Goal: Communication & Community: Ask a question

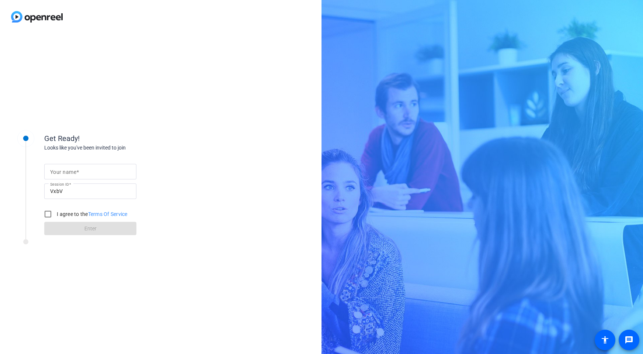
click at [78, 172] on span at bounding box center [77, 172] width 3 height 6
click at [78, 172] on input "Your name" at bounding box center [90, 171] width 80 height 9
type input "[PERSON_NAME]"
click at [79, 193] on input "VxbV" at bounding box center [90, 191] width 80 height 9
click at [45, 214] on input "I agree to the Terms Of Service" at bounding box center [48, 213] width 15 height 15
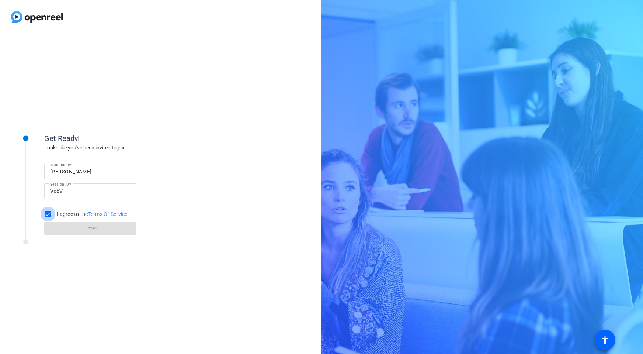
checkbox input "true"
click at [69, 227] on span at bounding box center [90, 228] width 92 height 18
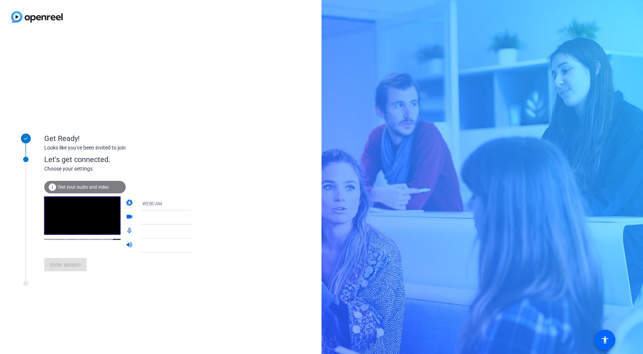
click at [136, 216] on div at bounding box center [171, 217] width 71 height 14
click at [195, 219] on icon at bounding box center [199, 217] width 9 height 9
click at [197, 218] on icon at bounding box center [199, 217] width 4 height 2
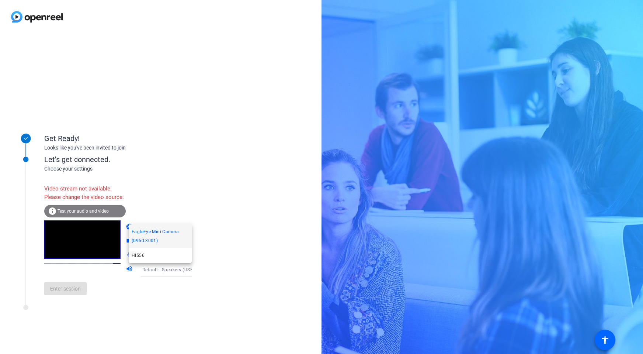
click at [84, 219] on div at bounding box center [321, 177] width 643 height 354
click at [154, 230] on span "WEBCAM" at bounding box center [152, 227] width 20 height 5
click at [146, 249] on span "WEBCAM" at bounding box center [142, 250] width 20 height 9
click at [64, 300] on div "Enter session" at bounding box center [125, 288] width 163 height 24
click at [77, 213] on span "Test your audio and video" at bounding box center [83, 210] width 51 height 5
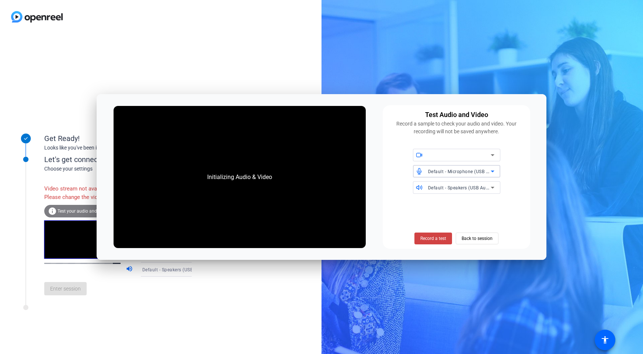
click at [435, 170] on span "Default - Microphone (USB Audio Device) (1b3f:2008)" at bounding box center [485, 171] width 115 height 6
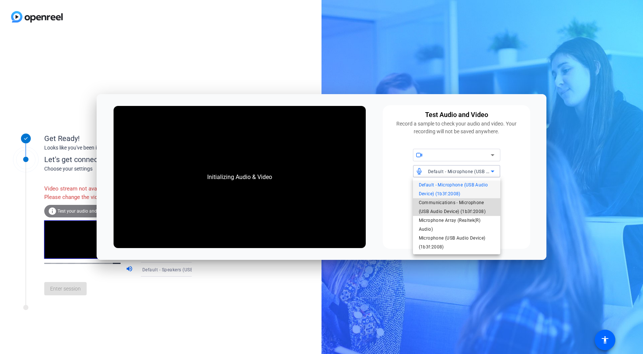
click at [433, 208] on span "Communications - Microphone (USB Audio Device) (1b3f:2008)" at bounding box center [457, 207] width 76 height 18
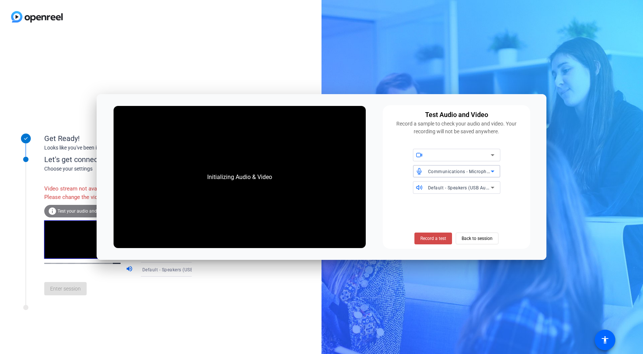
click at [423, 237] on span "Record a test" at bounding box center [433, 238] width 26 height 7
click at [423, 237] on span "Stop Testing (6s)" at bounding box center [434, 238] width 34 height 7
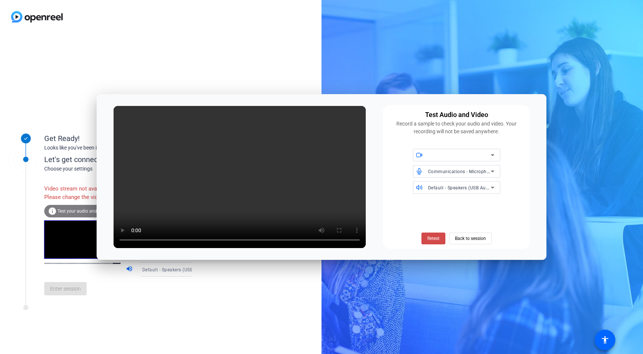
click at [432, 236] on span "Retest" at bounding box center [433, 238] width 12 height 7
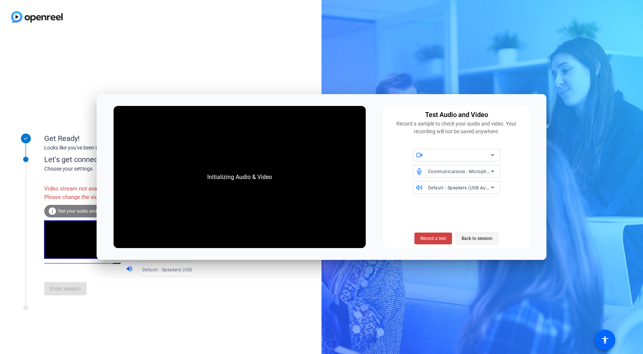
click at [462, 237] on span "Back to session" at bounding box center [477, 238] width 31 height 14
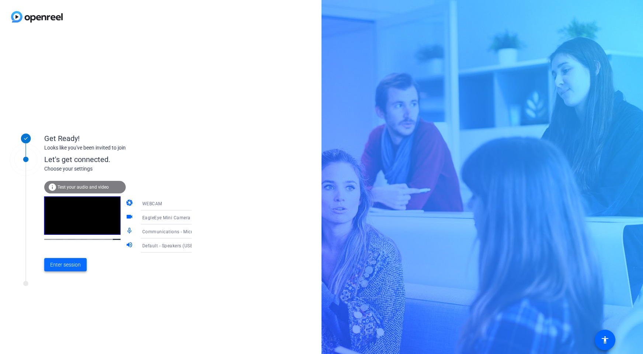
click at [70, 262] on span "Enter session" at bounding box center [65, 265] width 31 height 8
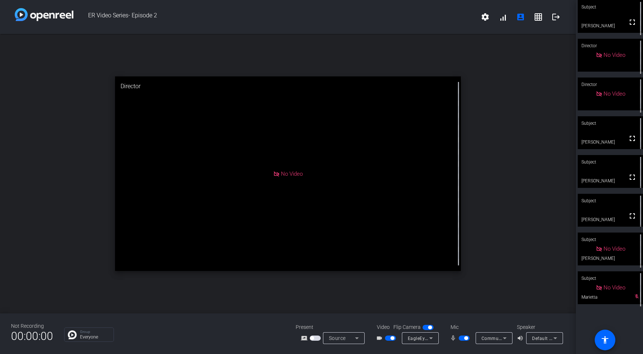
click at [388, 338] on span "button" at bounding box center [390, 337] width 11 height 5
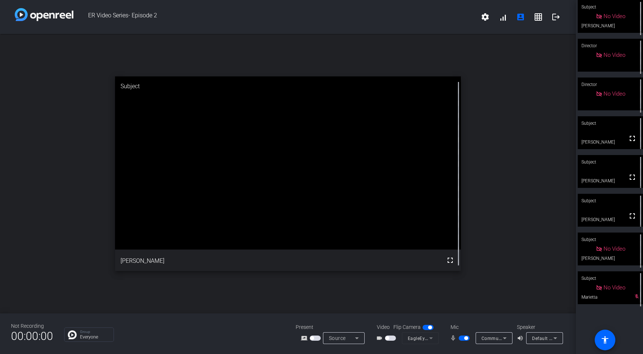
click at [459, 338] on span "button" at bounding box center [464, 337] width 11 height 5
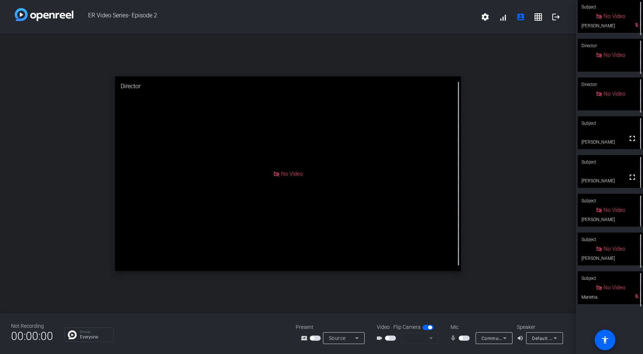
click at [611, 172] on video at bounding box center [610, 171] width 65 height 33
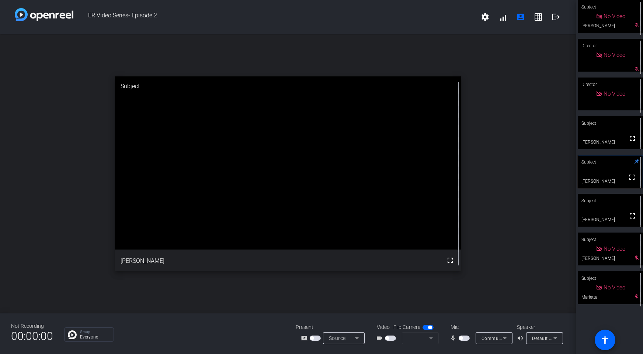
click at [60, 274] on div "open_in_new Subject fullscreen [PERSON_NAME]" at bounding box center [288, 173] width 576 height 279
click at [606, 135] on video at bounding box center [610, 132] width 65 height 33
click at [610, 168] on div "Subject" at bounding box center [610, 162] width 65 height 14
click at [546, 175] on div "open_in_new Subject fullscreen [PERSON_NAME]" at bounding box center [288, 173] width 576 height 279
click at [84, 335] on p "Everyone" at bounding box center [95, 336] width 30 height 4
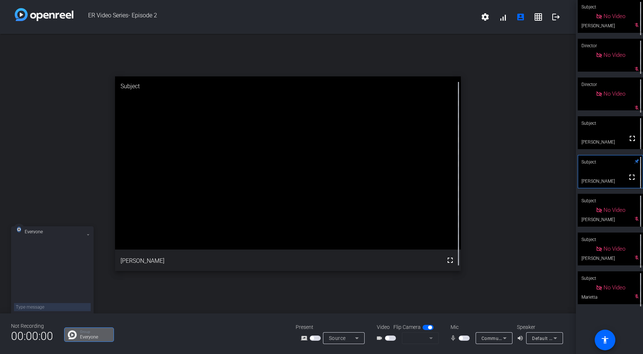
click at [42, 264] on div at bounding box center [52, 273] width 77 height 63
click at [41, 305] on textarea at bounding box center [52, 307] width 77 height 8
click at [69, 302] on textarea "Is this getting captured? It says not recording." at bounding box center [52, 304] width 77 height 13
click at [63, 302] on textarea "Is this getting captured? on my screen it says not recording." at bounding box center [52, 304] width 77 height 13
type textarea "Is this getting captured? On my screen it says not recording."
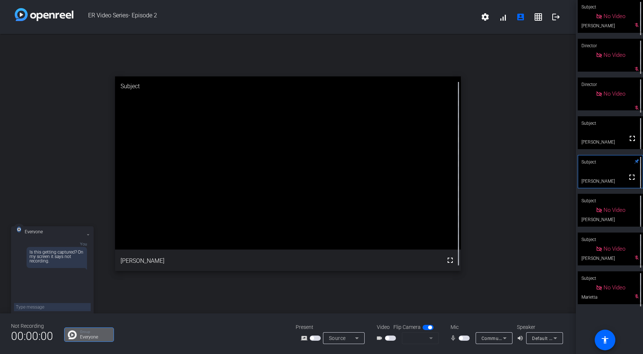
click at [76, 194] on div "open_in_new Subject fullscreen [PERSON_NAME]" at bounding box center [288, 173] width 576 height 279
click at [133, 291] on div "open_in_new Subject fullscreen [PERSON_NAME]" at bounding box center [288, 173] width 576 height 279
click at [69, 202] on div "open_in_new Subject fullscreen [PERSON_NAME]" at bounding box center [288, 173] width 576 height 279
click at [88, 234] on icon at bounding box center [88, 234] width 3 height 3
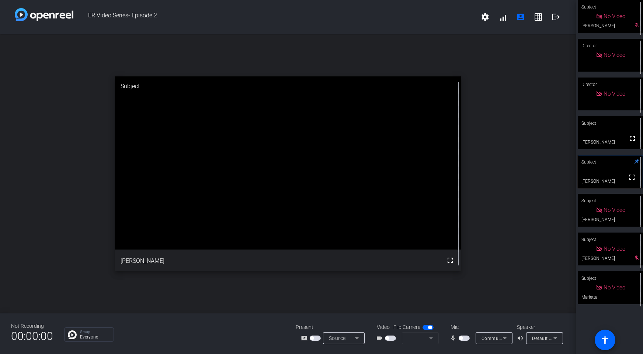
click at [61, 191] on div "open_in_new Subject fullscreen [PERSON_NAME]" at bounding box center [288, 173] width 576 height 279
click at [106, 332] on p "Group" at bounding box center [95, 332] width 30 height 4
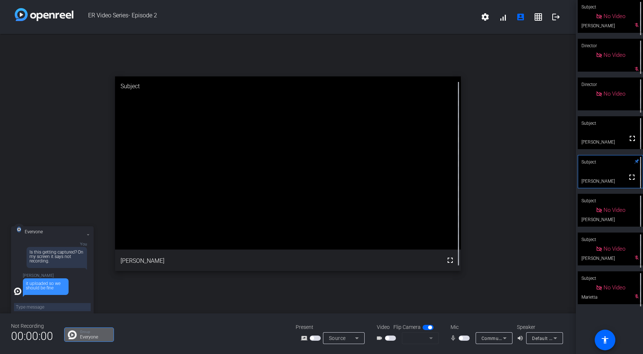
click at [88, 235] on icon at bounding box center [88, 234] width 3 height 3
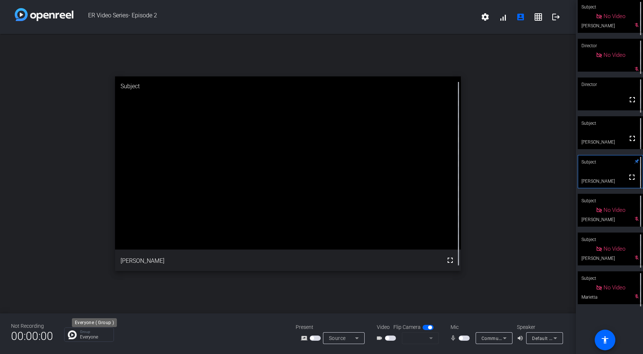
click at [84, 335] on p "Everyone" at bounding box center [95, 336] width 30 height 4
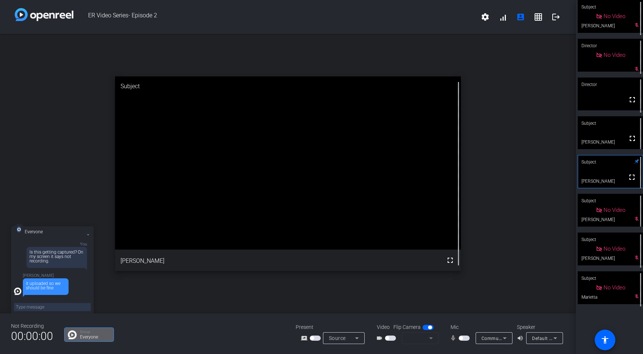
click at [87, 234] on icon at bounding box center [88, 234] width 3 height 3
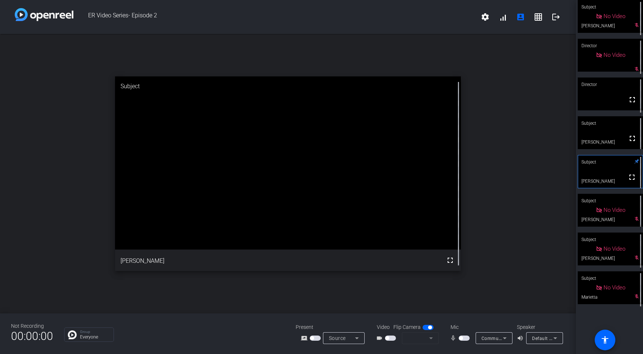
click at [50, 178] on div "open_in_new Subject fullscreen [PERSON_NAME]" at bounding box center [288, 173] width 576 height 279
